Goal: Task Accomplishment & Management: Manage account settings

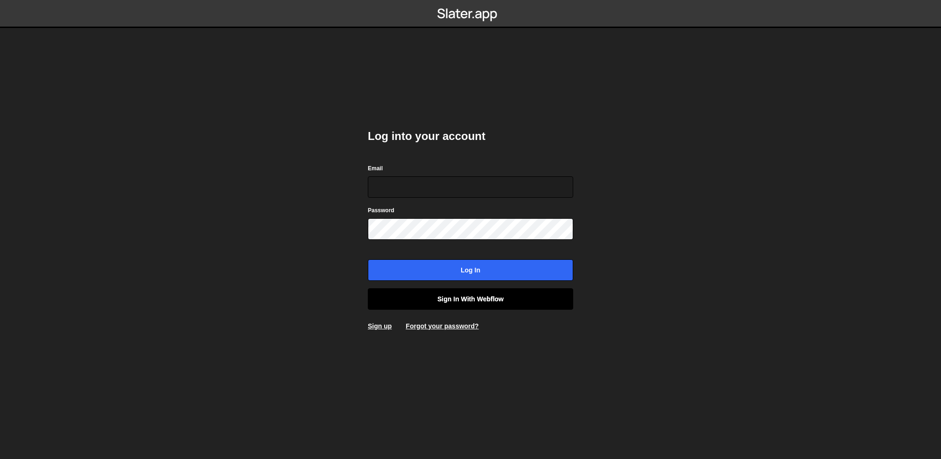
click at [496, 293] on link "Sign in with Webflow" at bounding box center [470, 299] width 205 height 21
click at [474, 186] on input "Email" at bounding box center [470, 187] width 205 height 21
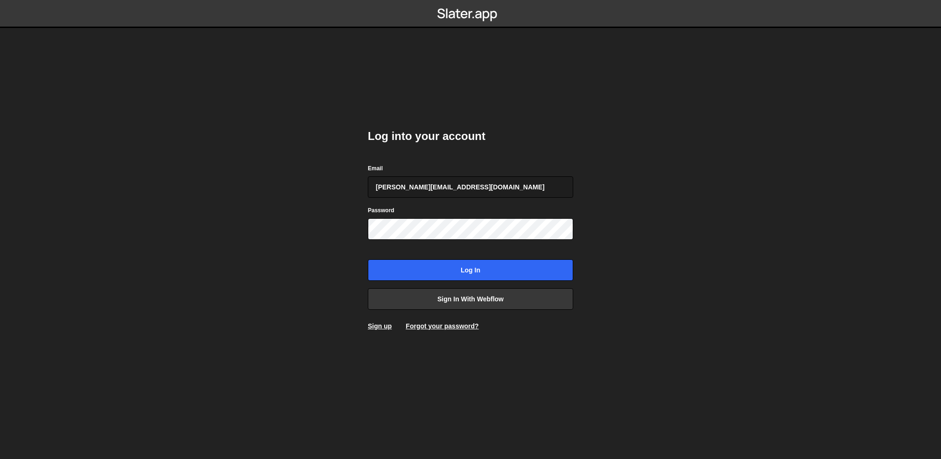
type input "[PERSON_NAME][EMAIL_ADDRESS][DOMAIN_NAME]"
click at [501, 169] on div "Email derrick@guidebook.com" at bounding box center [470, 180] width 205 height 35
click at [389, 323] on link "Sign up" at bounding box center [380, 326] width 24 height 7
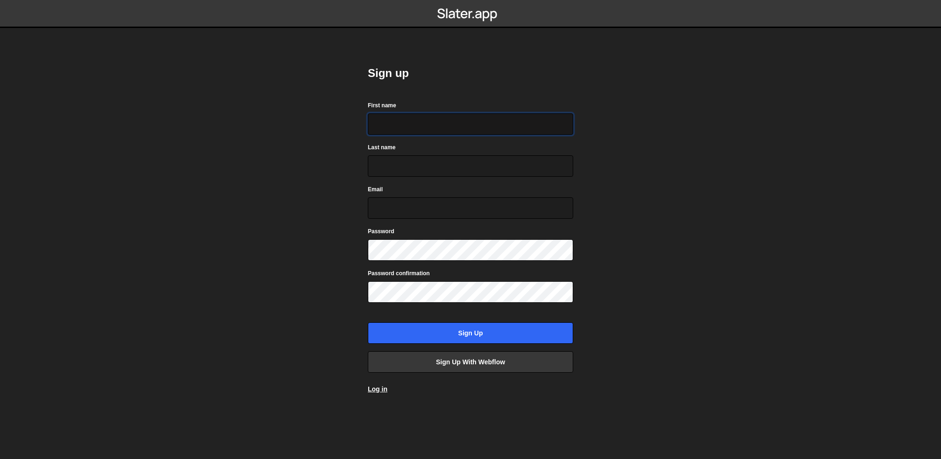
click at [444, 130] on input "First name" at bounding box center [470, 123] width 205 height 21
type input "[PERSON_NAME]"
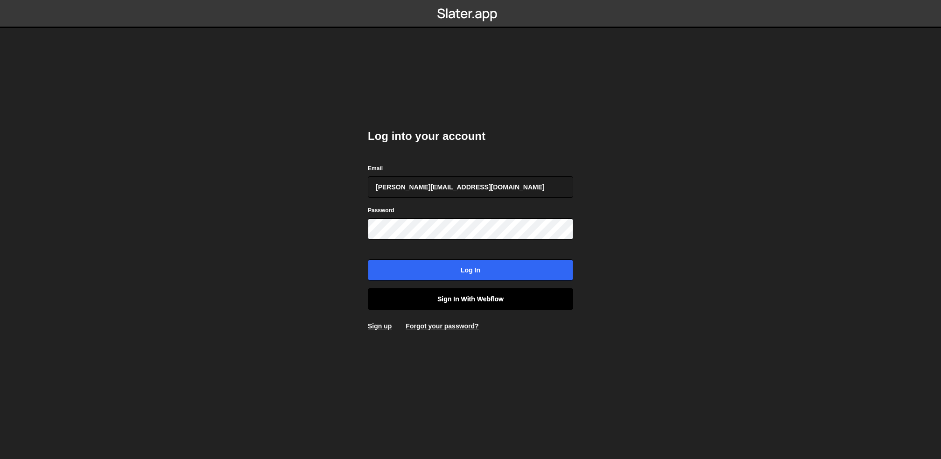
click at [502, 304] on link "Sign in with Webflow" at bounding box center [470, 299] width 205 height 21
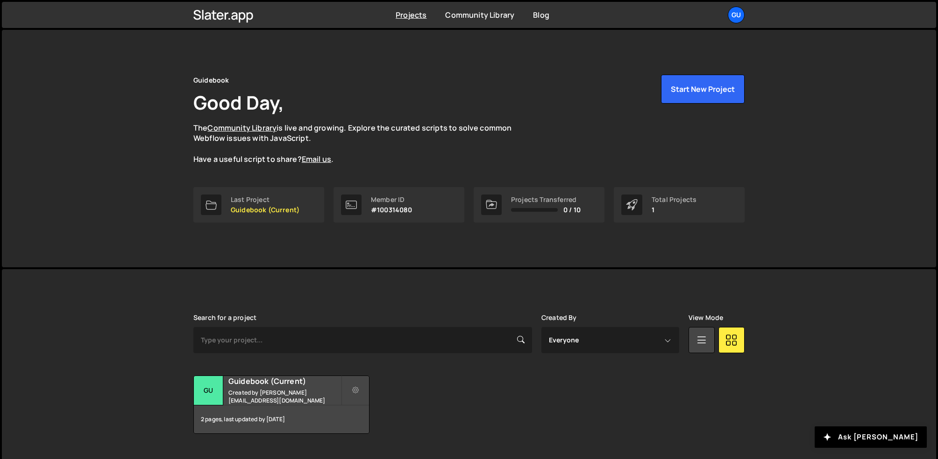
scroll to position [16, 0]
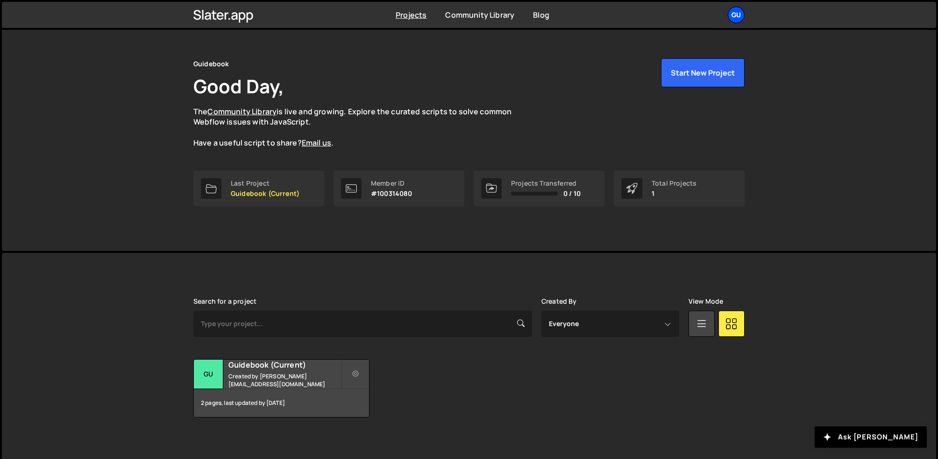
click at [741, 14] on div "Gu" at bounding box center [736, 15] width 17 height 17
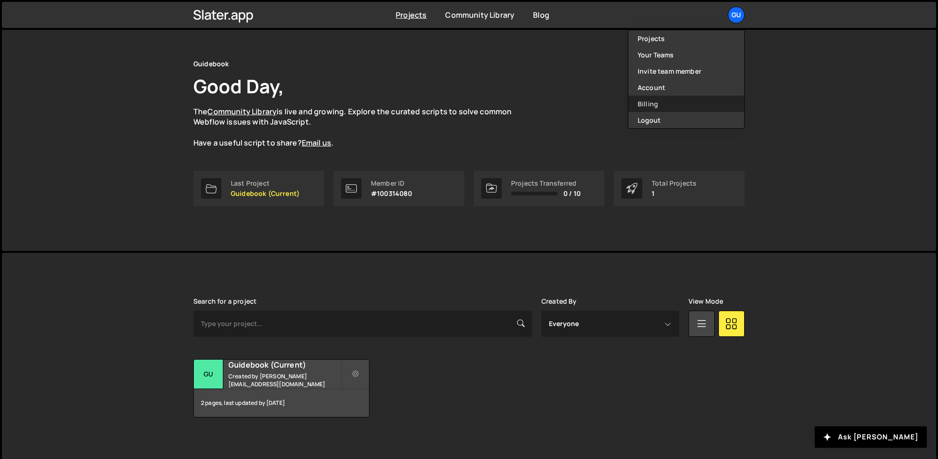
click at [672, 102] on link "Billing" at bounding box center [686, 104] width 116 height 16
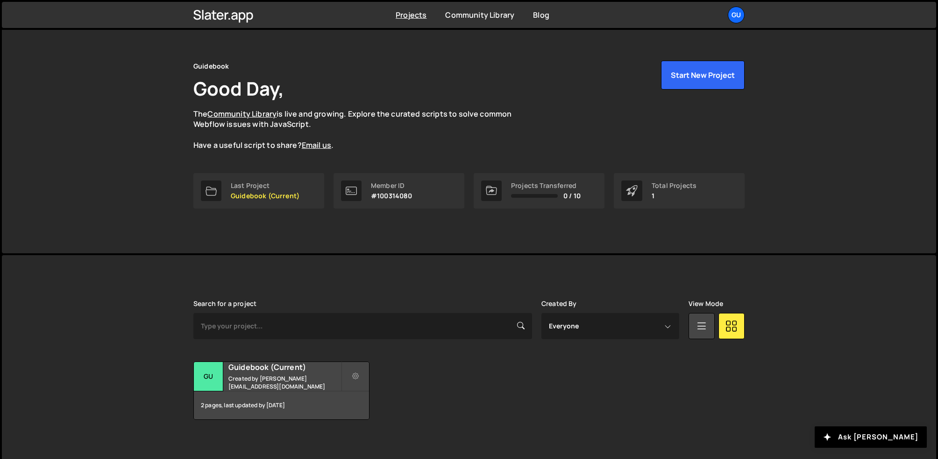
scroll to position [16, 0]
